Goal: Contribute content: Add original content to the website for others to see

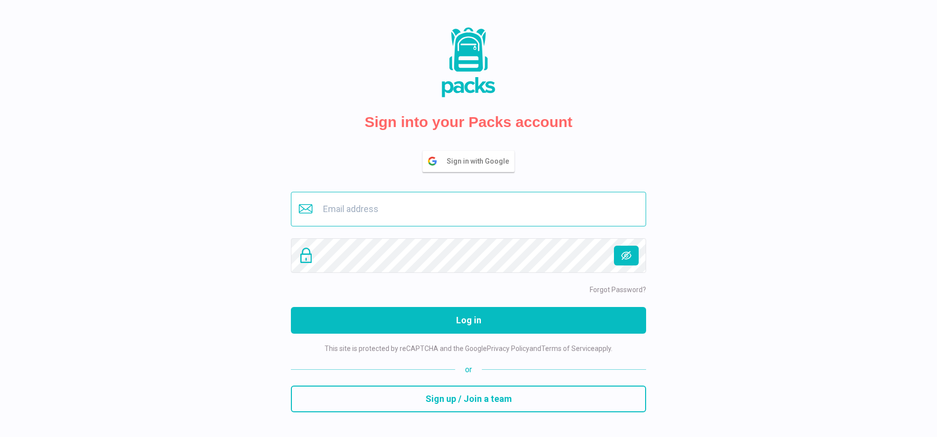
type input "[EMAIL_ADDRESS][DOMAIN_NAME]"
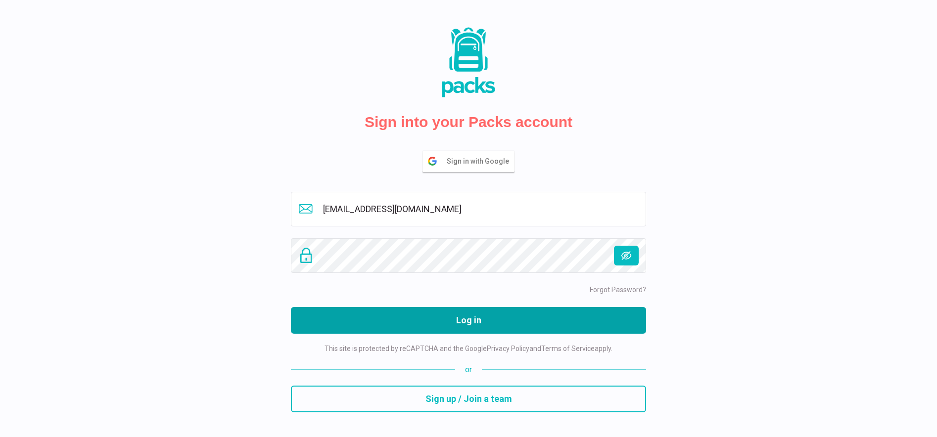
click at [444, 314] on button "Log in" at bounding box center [468, 320] width 355 height 27
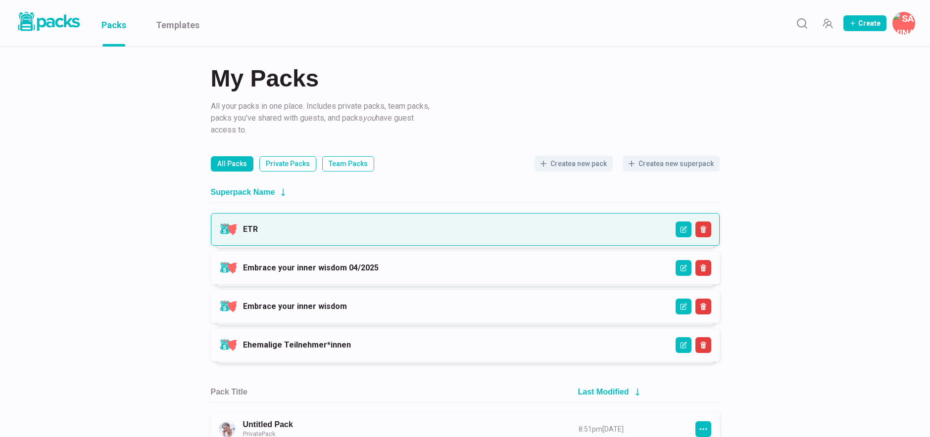
click at [258, 232] on link "ETR" at bounding box center [250, 229] width 15 height 9
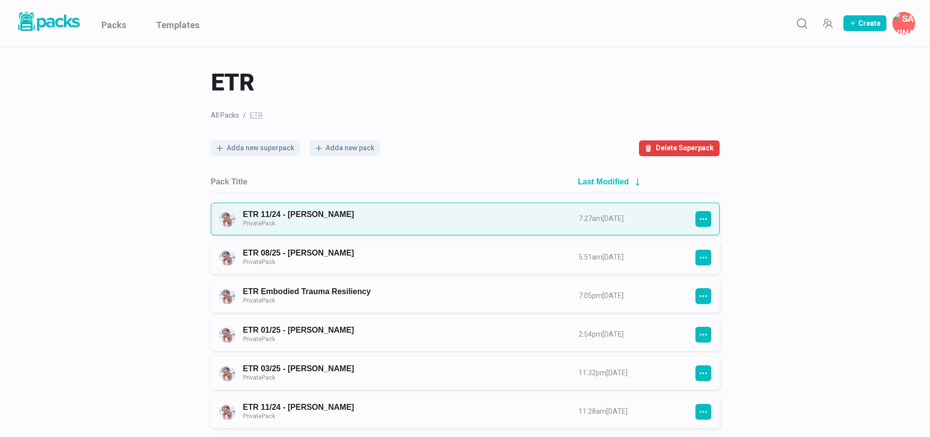
click at [394, 213] on link "ETR 11/24 - [PERSON_NAME] Private Pack" at bounding box center [402, 219] width 318 height 18
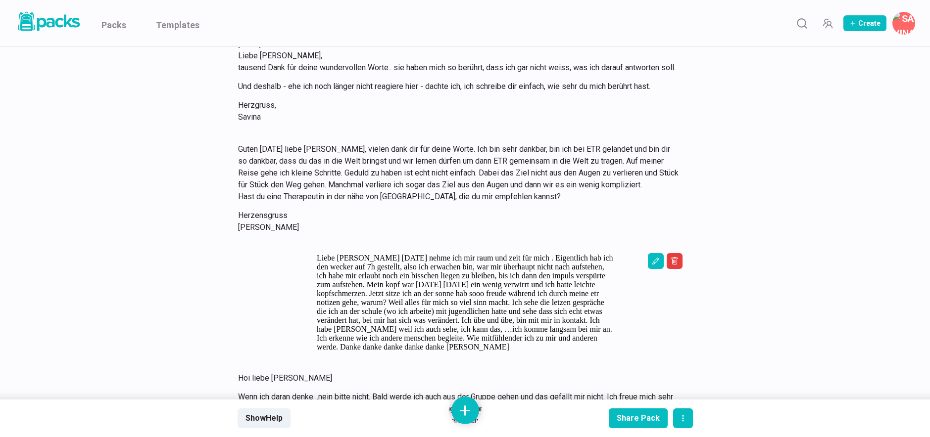
scroll to position [7077, 0]
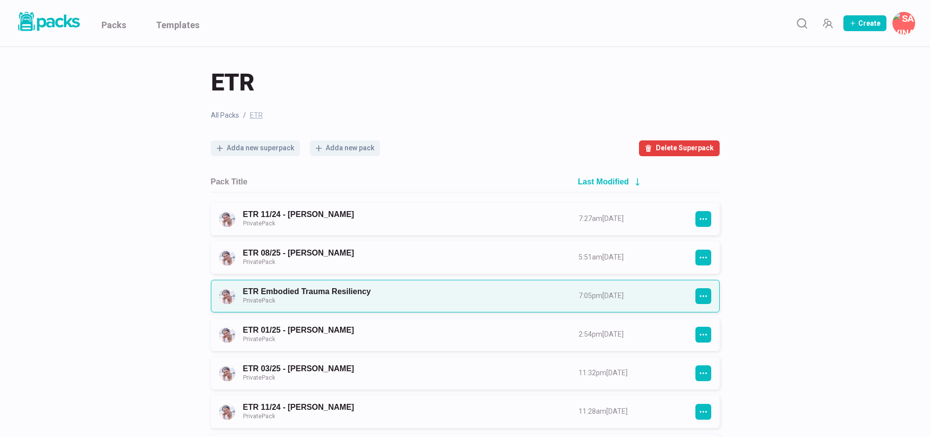
click at [357, 293] on link "ETR Embodied Trauma Resiliency Private Pack" at bounding box center [402, 296] width 318 height 18
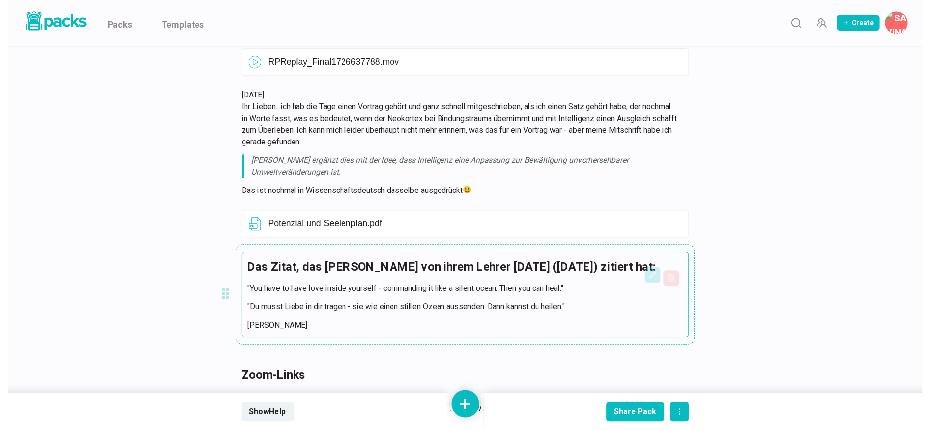
scroll to position [2669, 0]
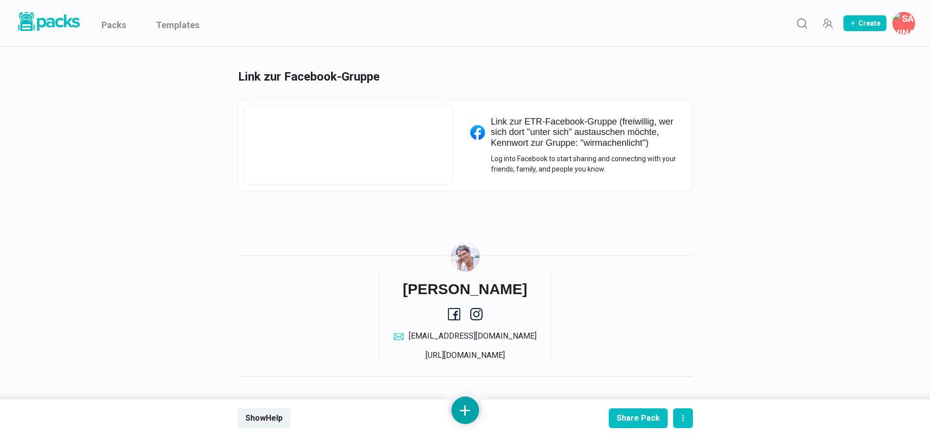
click at [463, 409] on button at bounding box center [465, 411] width 28 height 28
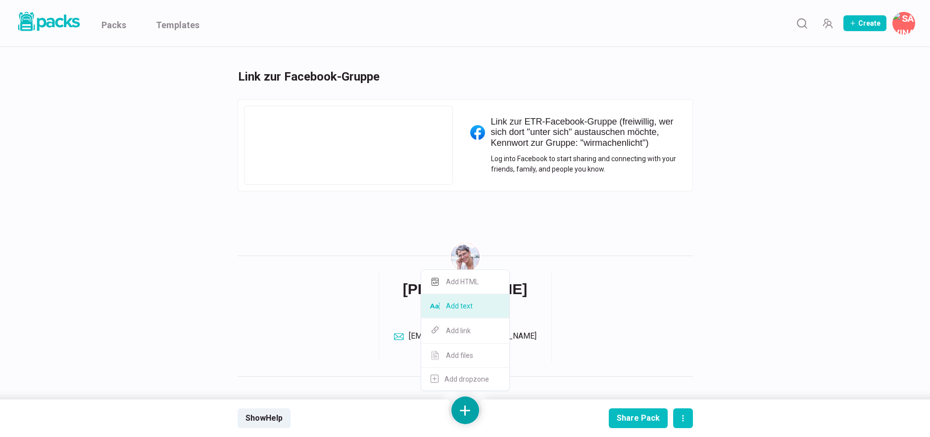
click at [471, 310] on button "Add text" at bounding box center [465, 306] width 88 height 24
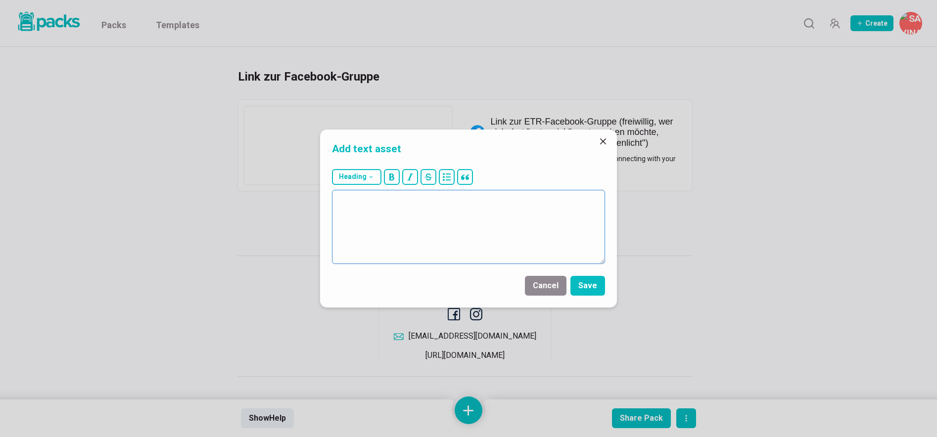
click at [483, 234] on textarea at bounding box center [468, 227] width 273 height 74
click at [359, 179] on button "Heading" at bounding box center [356, 177] width 49 height 16
click at [368, 250] on button "### H3" at bounding box center [359, 251] width 53 height 24
type textarea "### Fidget für die Fühlkiste, das [PERSON_NAME] im Übungscall hatte:"
click at [598, 286] on button "Save" at bounding box center [588, 286] width 35 height 20
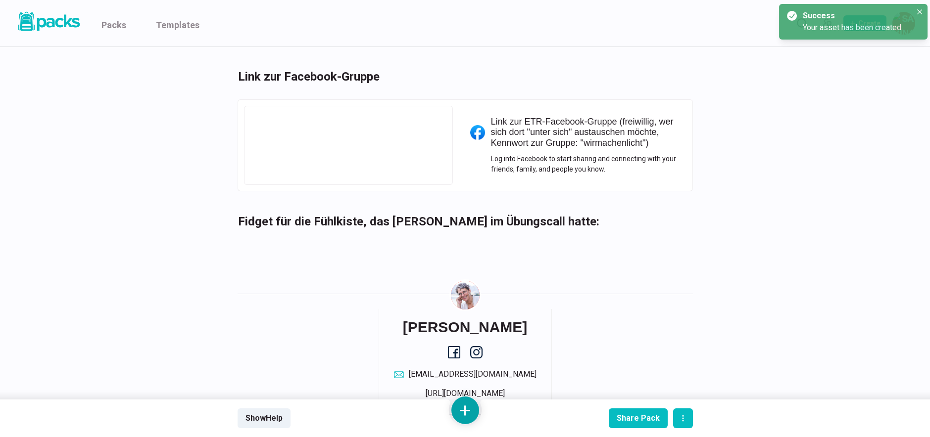
click at [469, 410] on button at bounding box center [465, 411] width 28 height 28
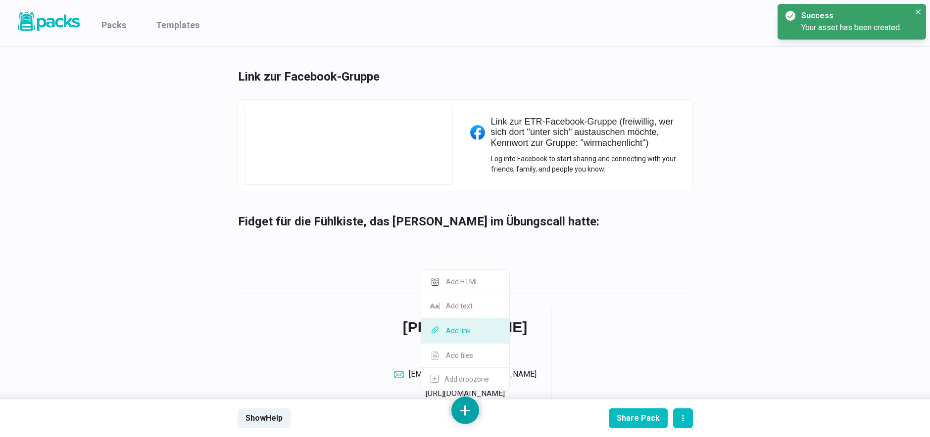
click at [471, 333] on button "Add link" at bounding box center [465, 331] width 88 height 25
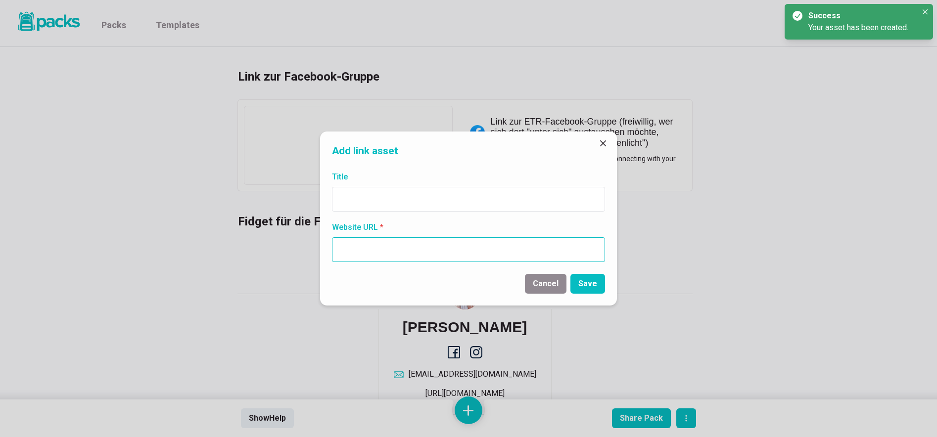
click at [467, 251] on input "Website URL *" at bounding box center [468, 250] width 273 height 25
paste input "[URL][DOMAIN_NAME]"
type input "[URL][DOMAIN_NAME]"
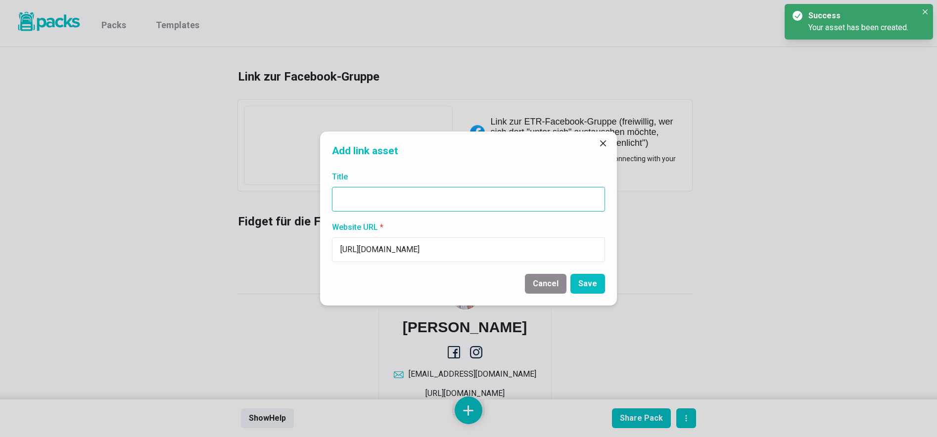
click at [419, 198] on input "Title" at bounding box center [468, 199] width 273 height 25
paste input "[URL][DOMAIN_NAME]"
type input "[URL][DOMAIN_NAME]"
click at [589, 284] on button "Save" at bounding box center [588, 284] width 35 height 20
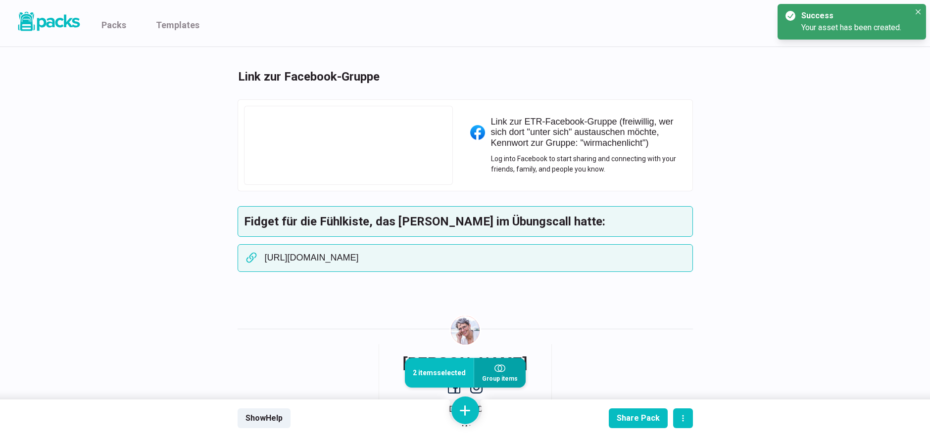
click at [500, 372] on ellipse "button" at bounding box center [501, 369] width 7 height 6
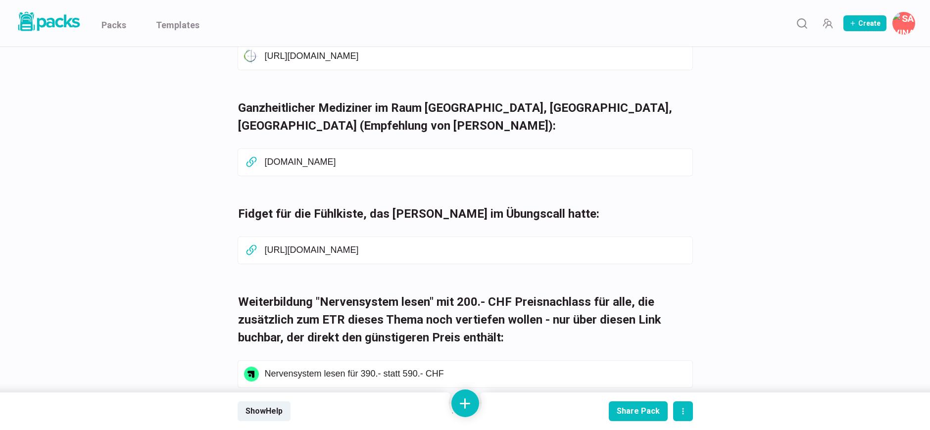
scroll to position [0, 0]
